Goal: Task Accomplishment & Management: Use online tool/utility

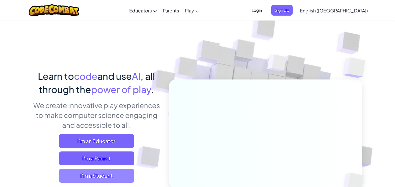
click at [101, 174] on span "I'm a Student" at bounding box center [96, 176] width 75 height 14
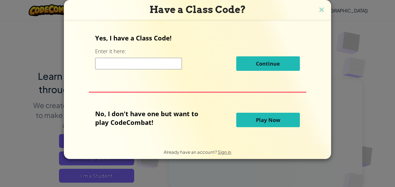
click at [256, 122] on span "Play Now" at bounding box center [268, 120] width 24 height 7
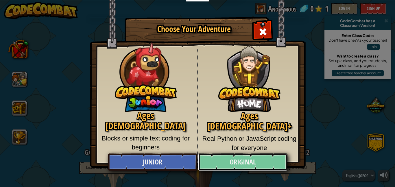
click at [223, 162] on link "Original" at bounding box center [242, 162] width 89 height 17
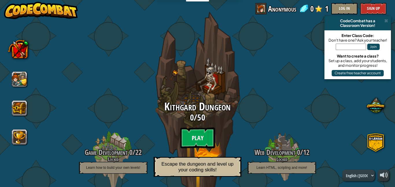
click at [191, 135] on btn "Play" at bounding box center [197, 137] width 35 height 21
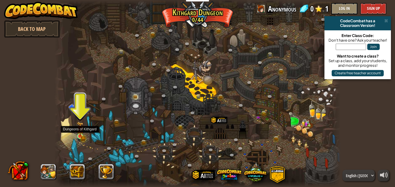
click at [79, 133] on img at bounding box center [80, 129] width 7 height 15
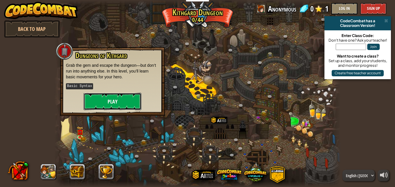
click at [118, 100] on button "Play" at bounding box center [113, 101] width 58 height 17
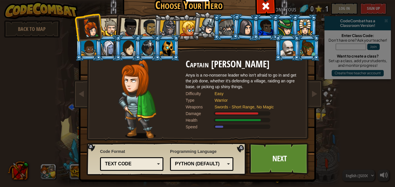
click at [190, 23] on div at bounding box center [188, 29] width 16 height 16
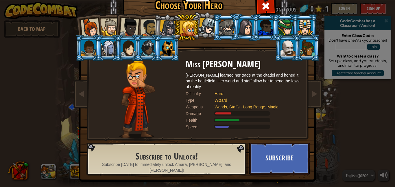
click at [91, 27] on div at bounding box center [90, 28] width 19 height 19
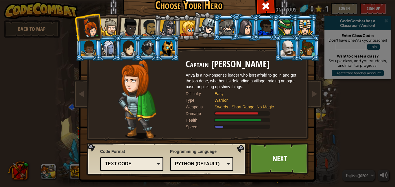
click at [128, 51] on div at bounding box center [128, 48] width 15 height 16
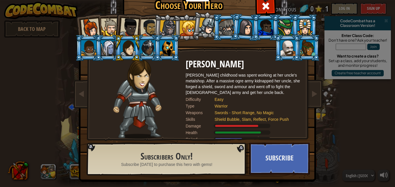
click at [94, 28] on div at bounding box center [90, 28] width 19 height 19
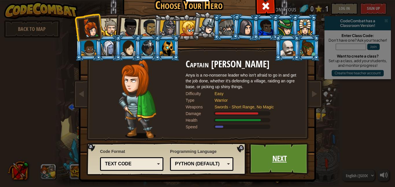
click at [269, 152] on link "Next" at bounding box center [279, 159] width 60 height 32
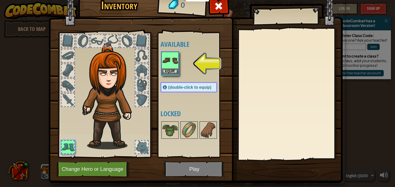
click at [173, 61] on img at bounding box center [170, 60] width 16 height 16
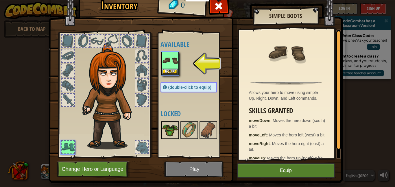
click at [164, 134] on img at bounding box center [170, 130] width 16 height 16
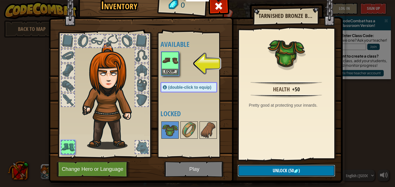
click at [261, 171] on button "Unlock (50 )" at bounding box center [286, 171] width 97 height 12
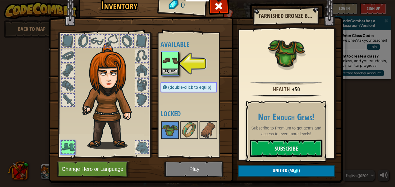
click at [170, 68] on img at bounding box center [170, 60] width 16 height 16
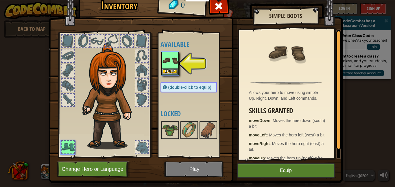
click at [170, 68] on img at bounding box center [170, 60] width 16 height 16
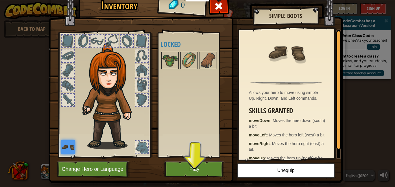
click at [71, 151] on img at bounding box center [68, 147] width 14 height 14
click at [182, 168] on button "Play" at bounding box center [194, 169] width 60 height 16
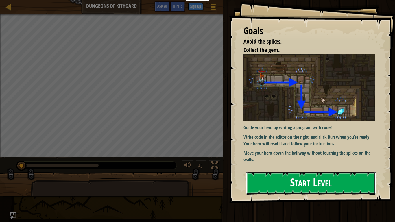
click at [276, 182] on button "Start Level" at bounding box center [311, 183] width 130 height 23
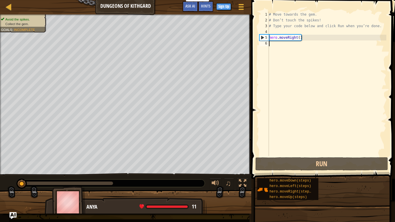
type textarea "hero.moveRight()"
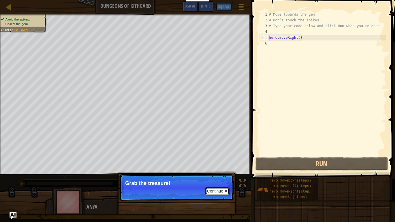
click at [223, 187] on button "Continue" at bounding box center [217, 191] width 24 height 8
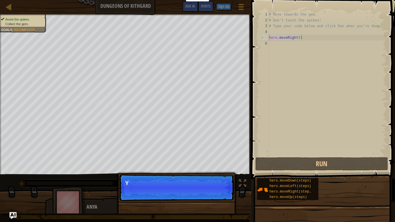
scroll to position [3, 0]
type textarea "hero.moveRight()"
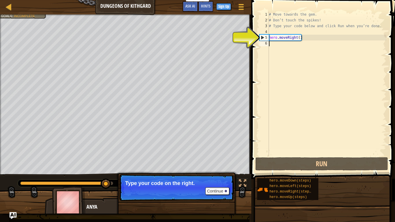
type textarea "hero.moveRight()"
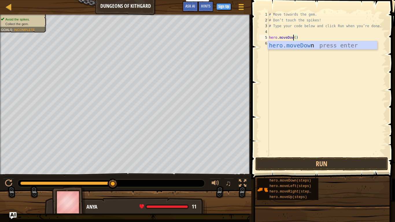
scroll to position [3, 4]
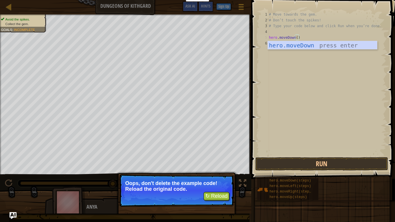
type textarea "hero.moveDown()"
click at [225, 187] on button "↻ Reload" at bounding box center [217, 196] width 26 height 9
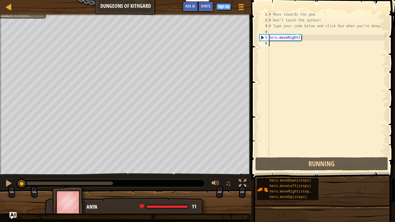
scroll to position [3, 0]
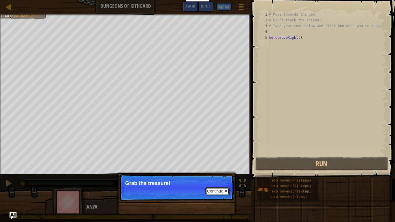
click at [223, 187] on button "Continue" at bounding box center [217, 191] width 24 height 8
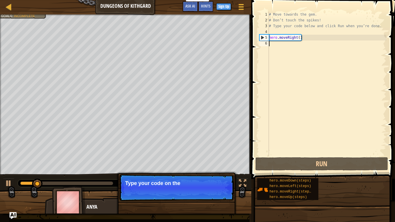
type textarea "hero.moveRight()"
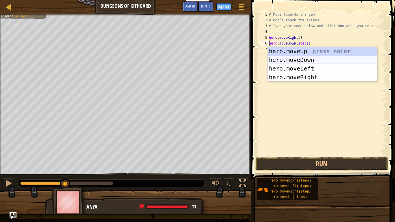
click at [309, 58] on div "hero.moveUp press enter hero.moveDown press enter hero.moveLeft press enter her…" at bounding box center [322, 73] width 109 height 52
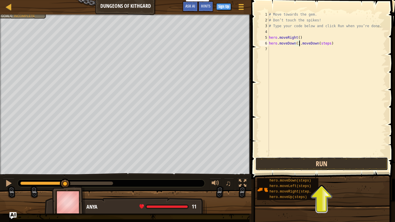
click at [308, 163] on button "Run" at bounding box center [321, 163] width 133 height 13
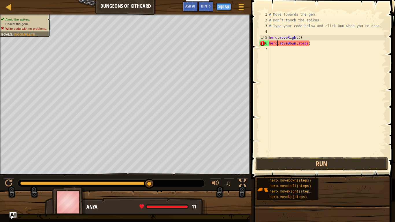
type textarea ".moveDown(steps)"
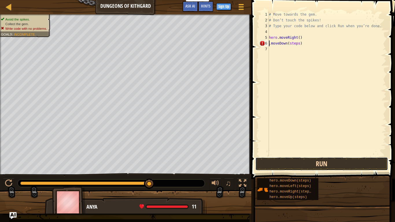
click at [323, 161] on button "Run" at bounding box center [321, 163] width 133 height 13
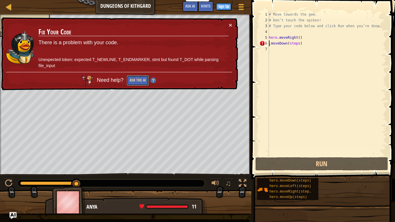
click at [141, 83] on button "Ask the AI" at bounding box center [138, 80] width 22 height 11
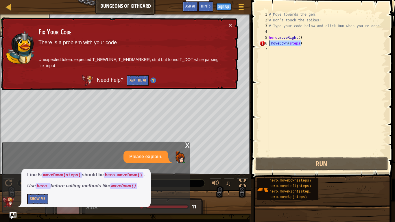
drag, startPoint x: 304, startPoint y: 43, endPoint x: 256, endPoint y: 41, distance: 48.0
click at [256, 41] on div ".moveDown(steps) 1 2 3 4 5 6 7 # Move towards the gem. # Don’t touch the spikes…" at bounding box center [321, 101] width 145 height 196
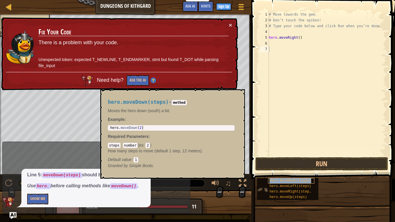
type textarea "hero.moveDown(steps)"
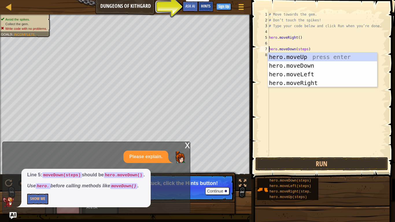
click at [208, 5] on span "Hints" at bounding box center [206, 5] width 10 height 5
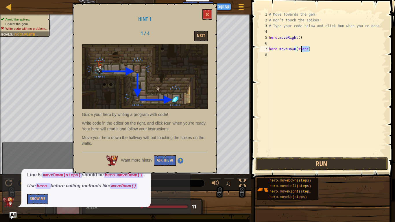
drag, startPoint x: 312, startPoint y: 48, endPoint x: 291, endPoint y: 49, distance: 21.7
click at [291, 49] on div "# Move towards the gem. # Don’t touch the spikes! # Type your code below and cl…" at bounding box center [327, 90] width 119 height 156
click at [310, 48] on div "# Move towards the gem. # Don’t touch the spikes! # Type your code below and cl…" at bounding box center [327, 84] width 119 height 145
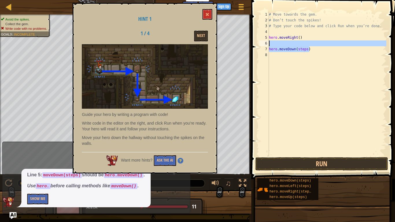
drag, startPoint x: 310, startPoint y: 48, endPoint x: 252, endPoint y: 45, distance: 57.3
click at [252, 45] on div "hero.moveDown(steps) 1 2 3 4 5 6 7 8 # Move towards the gem. # Don’t touch the …" at bounding box center [321, 101] width 145 height 196
type textarea "hero.moveDown(steps)"
click at [277, 43] on div "# Move towards the gem. # Don’t touch the spikes! # Type your code below and cl…" at bounding box center [327, 84] width 119 height 145
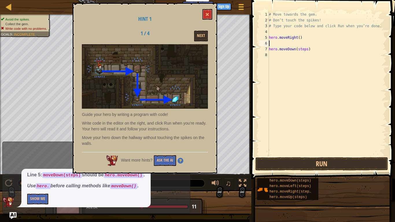
paste textarea "hero.moveDown(steps)"
type textarea "hero.moveDown(steps)"
click at [310, 55] on div "# Move towards the gem. # Don’t touch the spikes! # Type your code below and cl…" at bounding box center [327, 90] width 119 height 156
drag, startPoint x: 310, startPoint y: 55, endPoint x: 268, endPoint y: 57, distance: 42.0
click at [268, 57] on div "hero.moveDown(steps) 1 2 3 4 5 6 7 8 9 # Move towards the gem. # Don’t touch th…" at bounding box center [322, 84] width 128 height 145
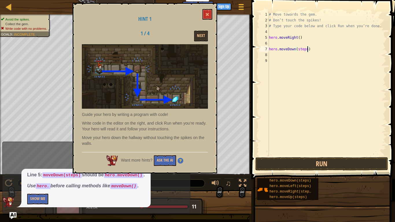
click at [307, 49] on div "# Move towards the gem. # Don’t touch the spikes! # Type your code below and cl…" at bounding box center [327, 90] width 119 height 156
type textarea "hero.moveDown(steps)"
click at [310, 50] on div "# Move towards the gem. # Don’t touch the spikes! # Type your code below and cl…" at bounding box center [327, 90] width 119 height 156
click at [270, 48] on div "# Move towards the gem. # Don’t touch the spikes! # Type your code below and cl…" at bounding box center [327, 90] width 119 height 156
click at [271, 49] on div "# Move towards the gem. # Don’t touch the spikes! # Type your code below and cl…" at bounding box center [327, 90] width 119 height 156
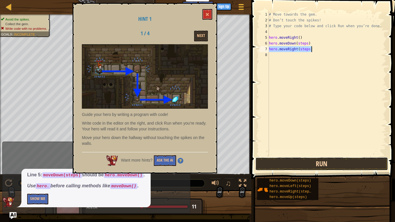
click at [309, 160] on button "Run" at bounding box center [321, 163] width 133 height 13
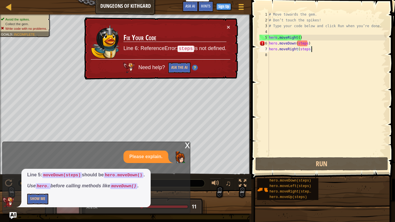
click at [307, 43] on div "# Move towards the gem. # Don’t touch the spikes! # Type your code below and cl…" at bounding box center [327, 90] width 119 height 156
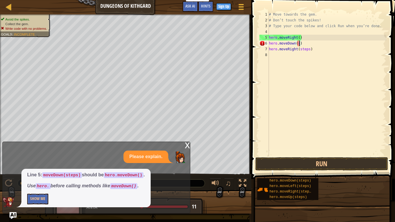
type textarea "hero.moveDown()"
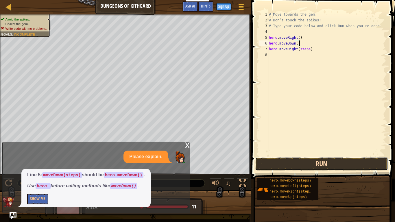
click at [318, 163] on button "Run" at bounding box center [321, 163] width 133 height 13
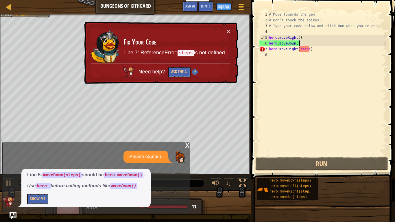
click at [309, 49] on div "# Move towards the gem. # Don’t touch the spikes! # Type your code below and cl…" at bounding box center [327, 90] width 119 height 156
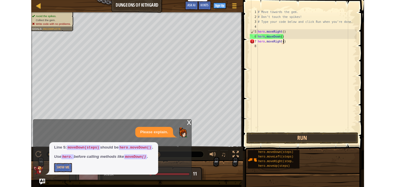
scroll to position [3, 4]
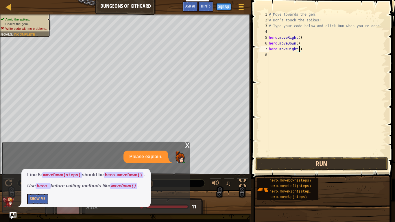
type textarea "hero.moveRight()"
click at [325, 163] on button "Run" at bounding box center [321, 163] width 133 height 13
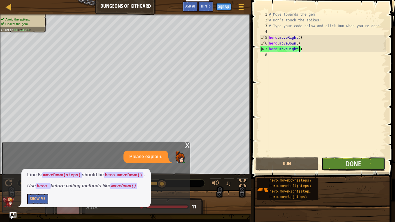
click at [340, 159] on button "Done" at bounding box center [352, 163] width 63 height 13
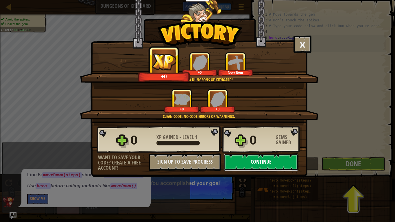
click at [257, 164] on button "Continue" at bounding box center [261, 162] width 75 height 17
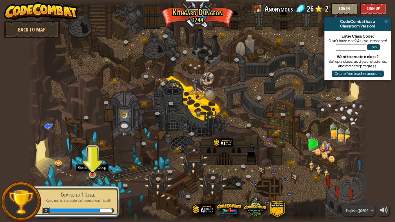
click at [92, 168] on img at bounding box center [92, 166] width 9 height 20
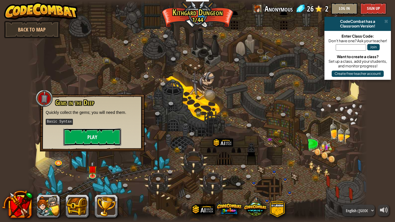
click at [89, 132] on button "Play" at bounding box center [92, 136] width 58 height 17
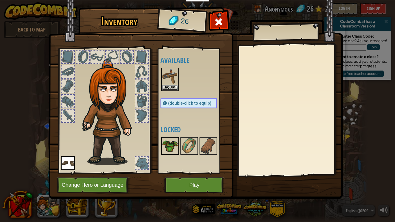
click at [167, 144] on img at bounding box center [170, 146] width 16 height 16
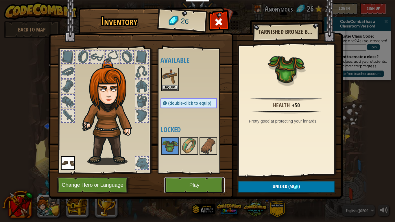
click at [196, 184] on button "Play" at bounding box center [194, 185] width 60 height 16
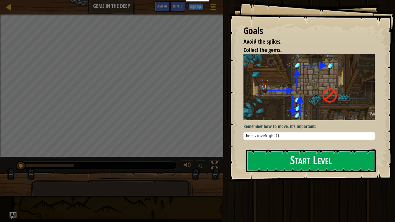
click at [196, 184] on div at bounding box center [111, 186] width 223 height 29
